Goal: Find specific page/section: Find specific page/section

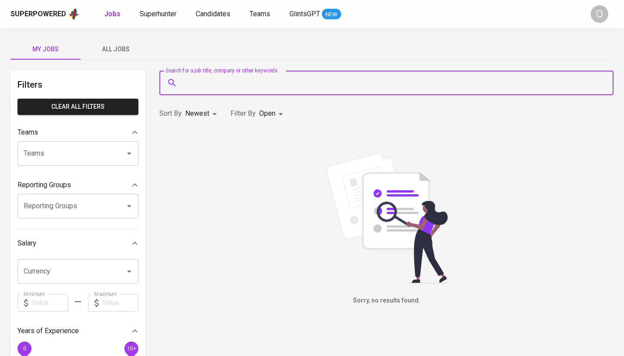
click at [250, 86] on input "Search for a job title, company or other keywords" at bounding box center [389, 82] width 416 height 17
paste input "[EMAIL_ADDRESS][DOMAIN_NAME]"
type input "[EMAIL_ADDRESS][DOMAIN_NAME]"
click at [160, 18] on span "Superhunter" at bounding box center [158, 14] width 37 height 8
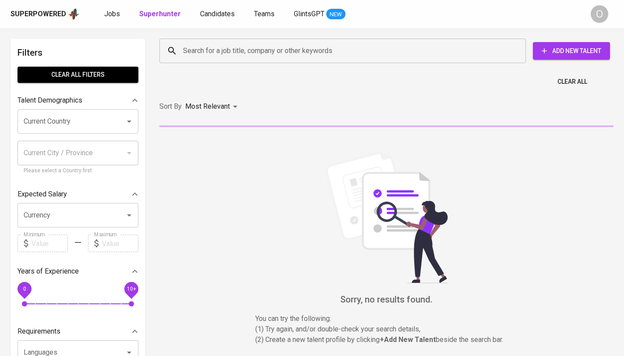
click at [242, 50] on input "Search for a job title, company or other keywords" at bounding box center [345, 51] width 328 height 17
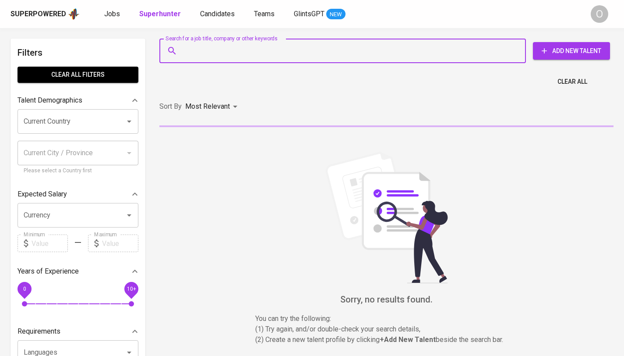
paste input "[EMAIL_ADDRESS][DOMAIN_NAME]"
type input "[EMAIL_ADDRESS][DOMAIN_NAME]"
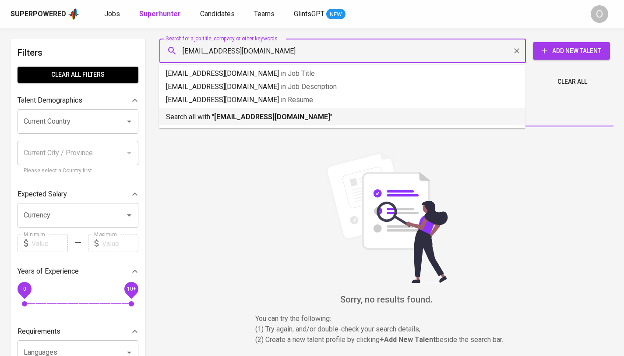
click at [238, 118] on b "[EMAIL_ADDRESS][DOMAIN_NAME]" at bounding box center [272, 117] width 116 height 8
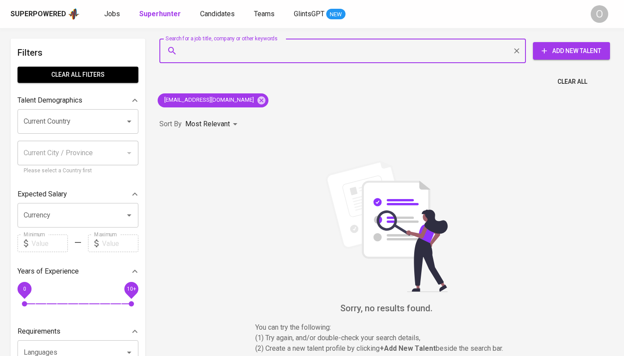
click at [227, 50] on input "Search for a job title, company or other keywords" at bounding box center [345, 51] width 328 height 17
paste input "[PERSON_NAME]"
type input "[PERSON_NAME]"
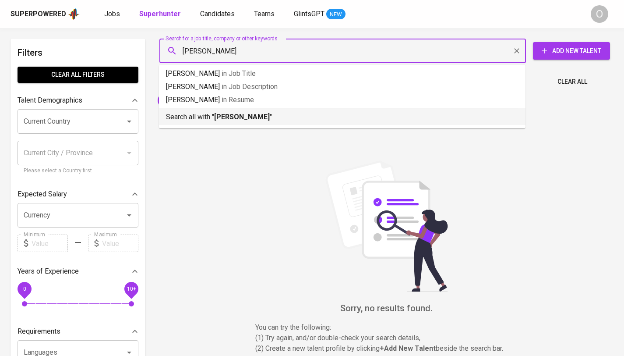
click at [215, 116] on b "[PERSON_NAME]" at bounding box center [242, 117] width 56 height 8
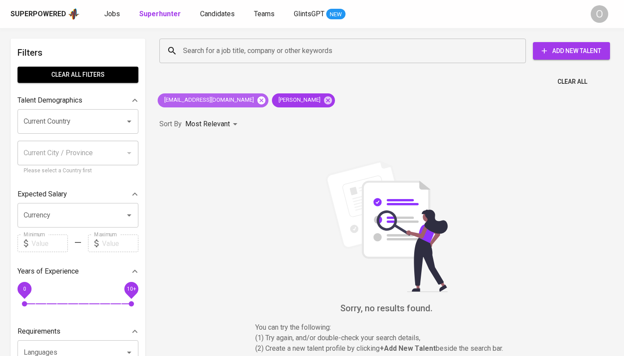
click at [258, 101] on icon at bounding box center [262, 100] width 8 height 8
